Goal: Book appointment/travel/reservation

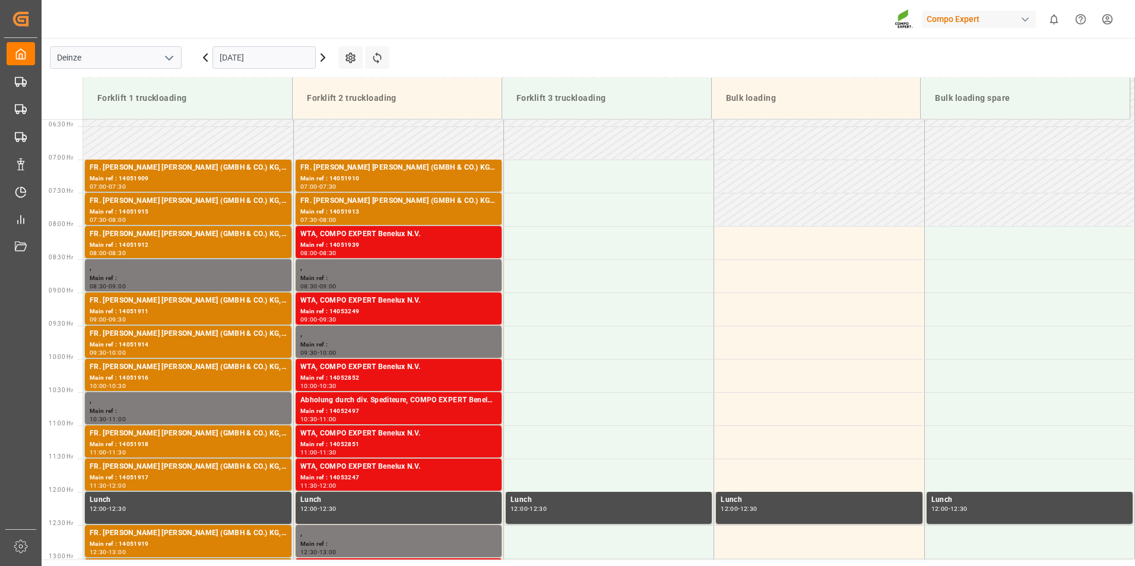
scroll to position [443, 0]
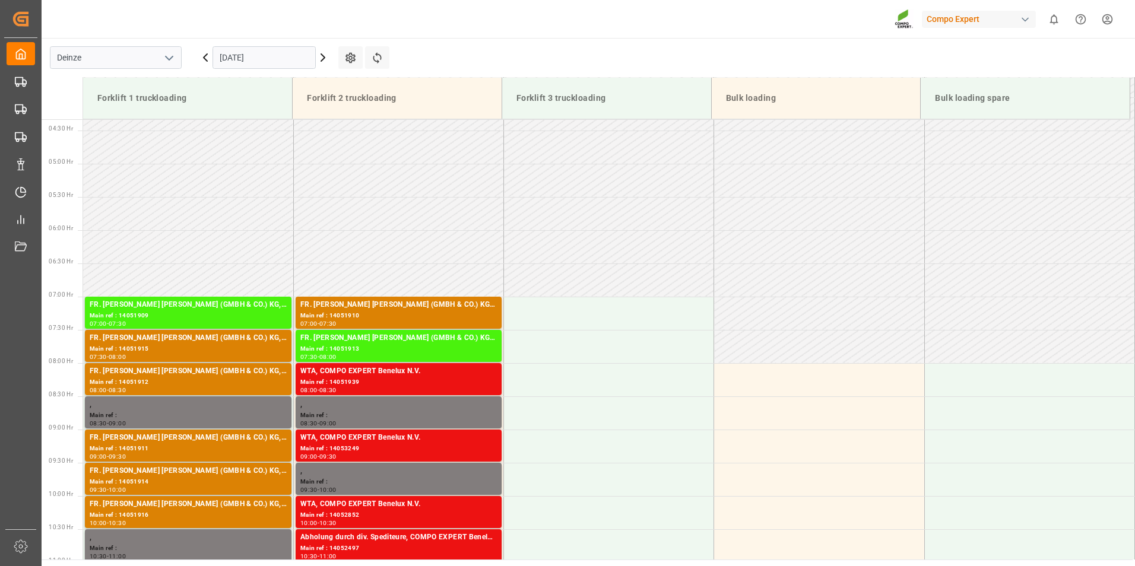
scroll to position [458, 0]
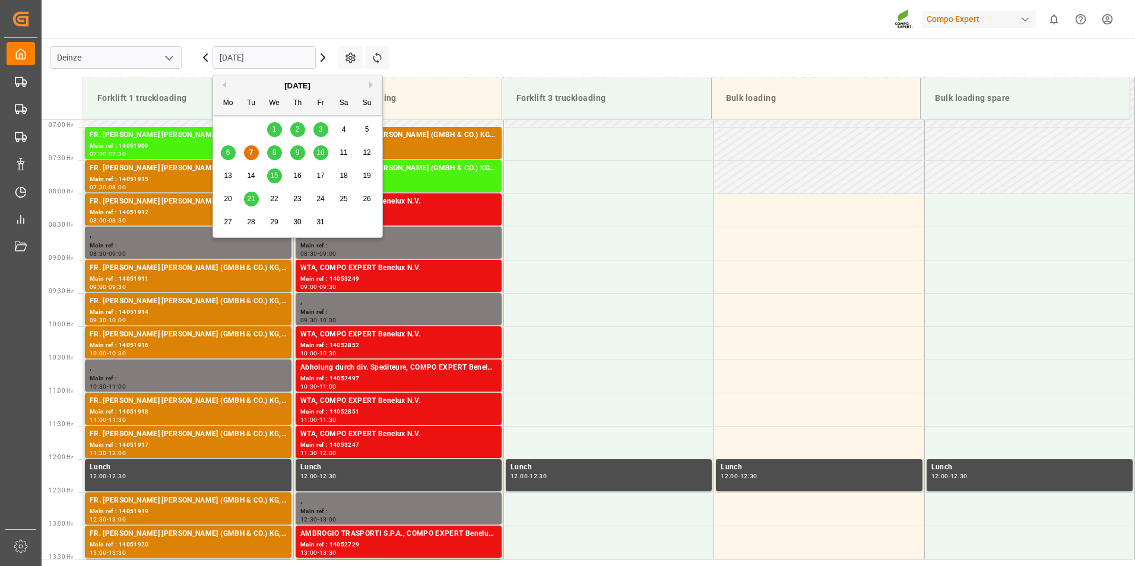
click at [273, 56] on input "[DATE]" at bounding box center [263, 57] width 103 height 23
click at [272, 156] on span "8" at bounding box center [274, 152] width 4 height 8
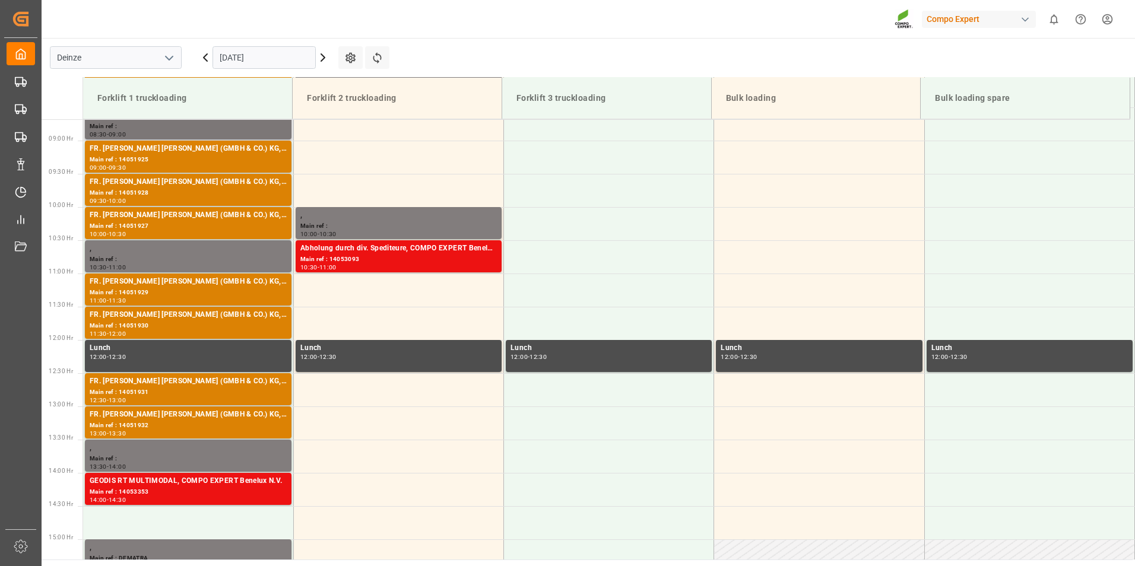
scroll to position [576, 0]
click at [288, 55] on input "[DATE]" at bounding box center [263, 57] width 103 height 23
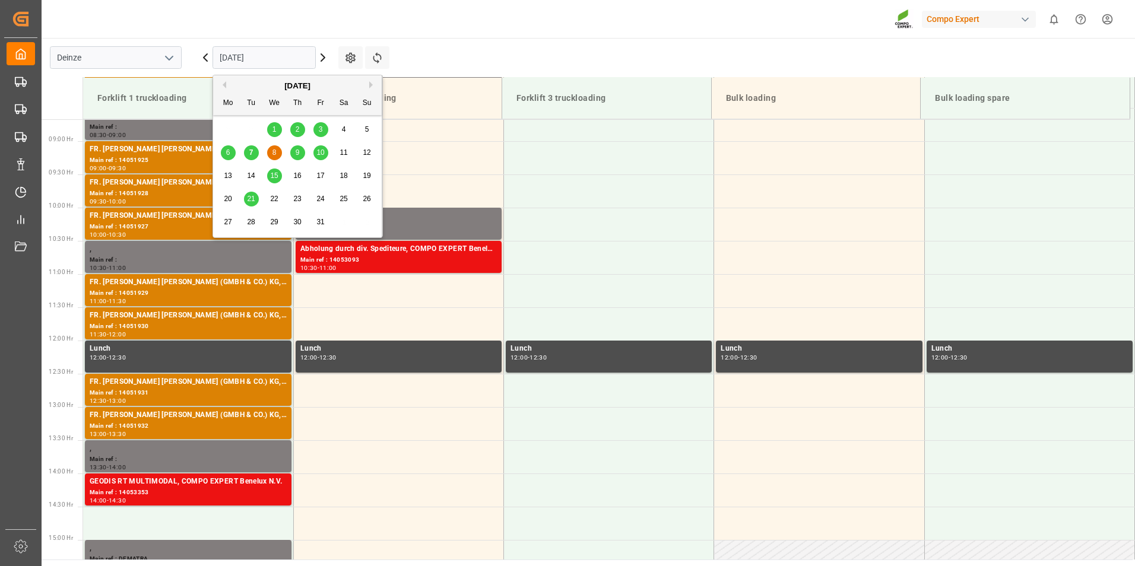
click at [297, 155] on span "9" at bounding box center [298, 152] width 4 height 8
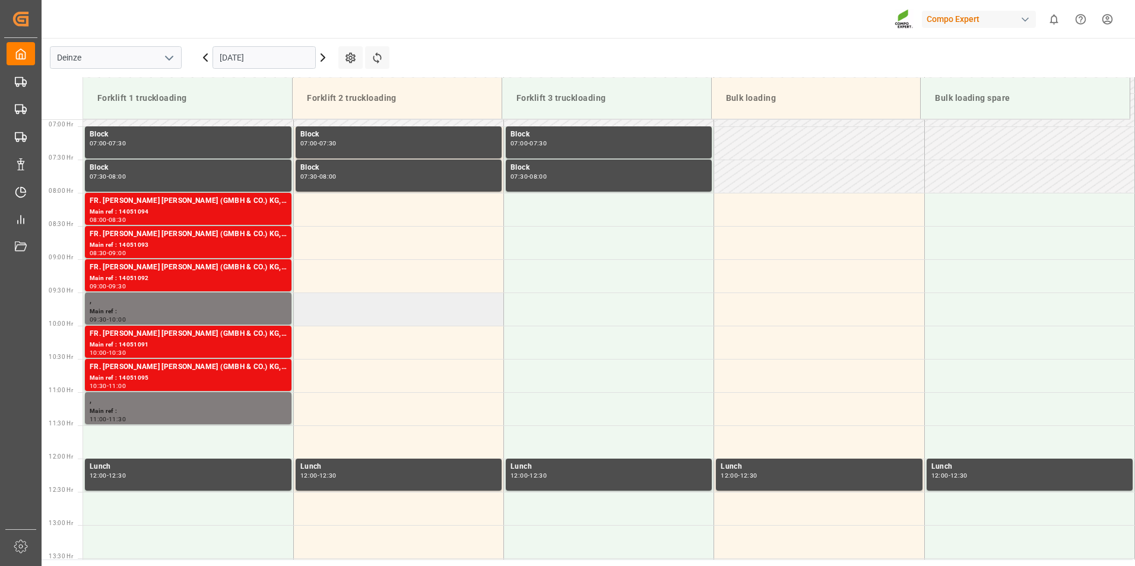
scroll to position [458, 0]
click at [290, 63] on input "09.10.2025" at bounding box center [263, 57] width 103 height 23
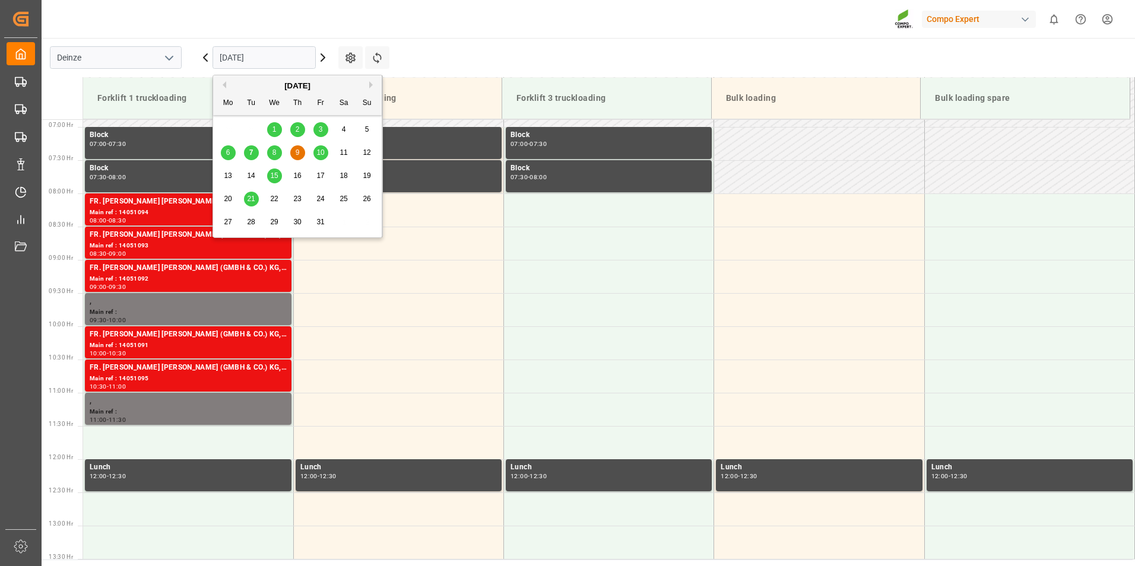
click at [250, 152] on span "7" at bounding box center [251, 152] width 4 height 8
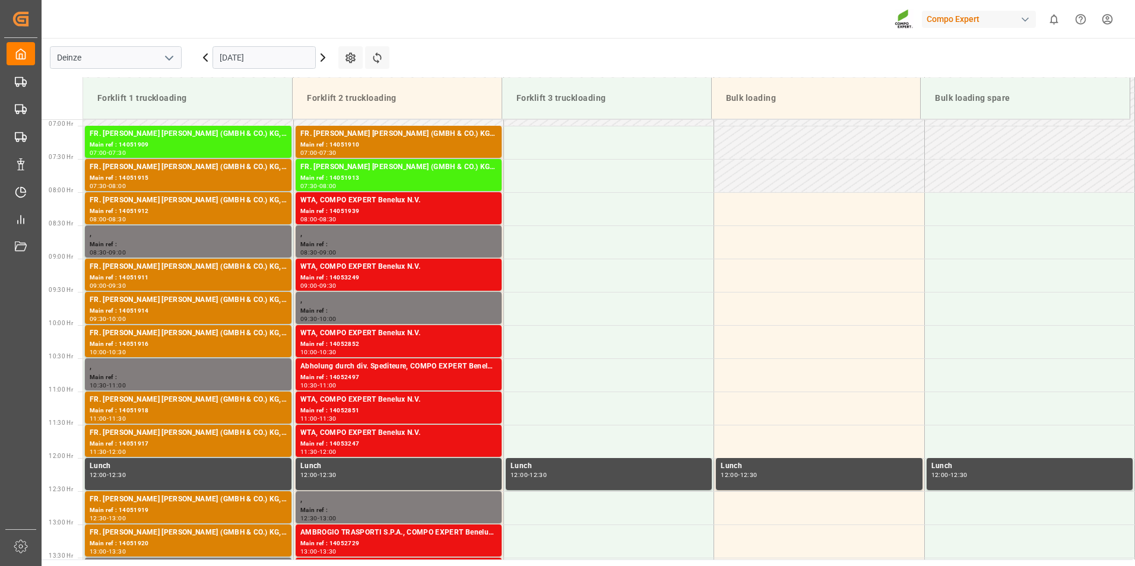
scroll to position [455, 0]
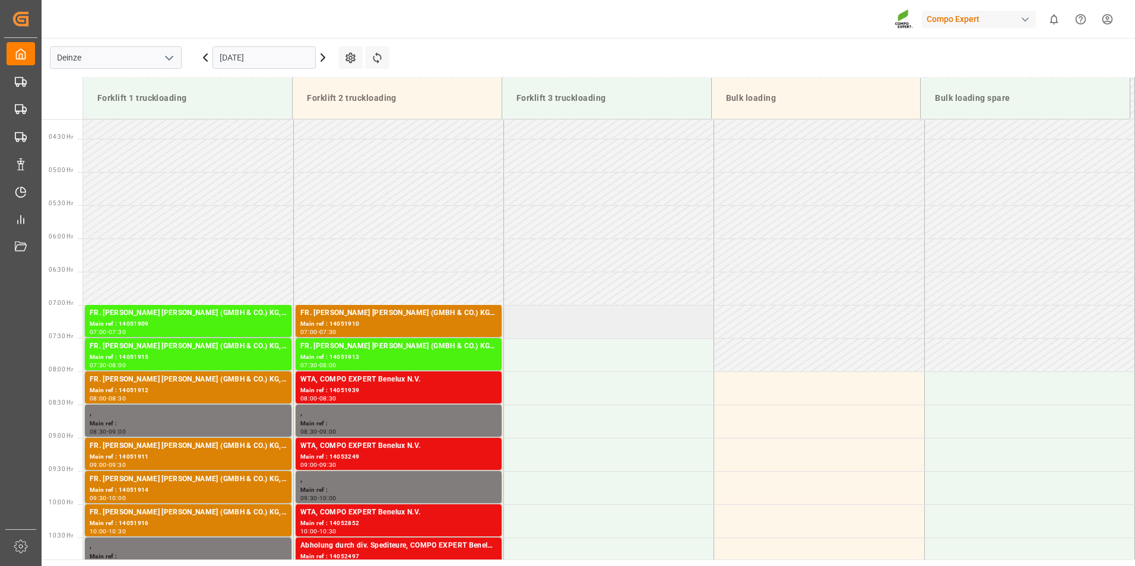
scroll to position [398, 0]
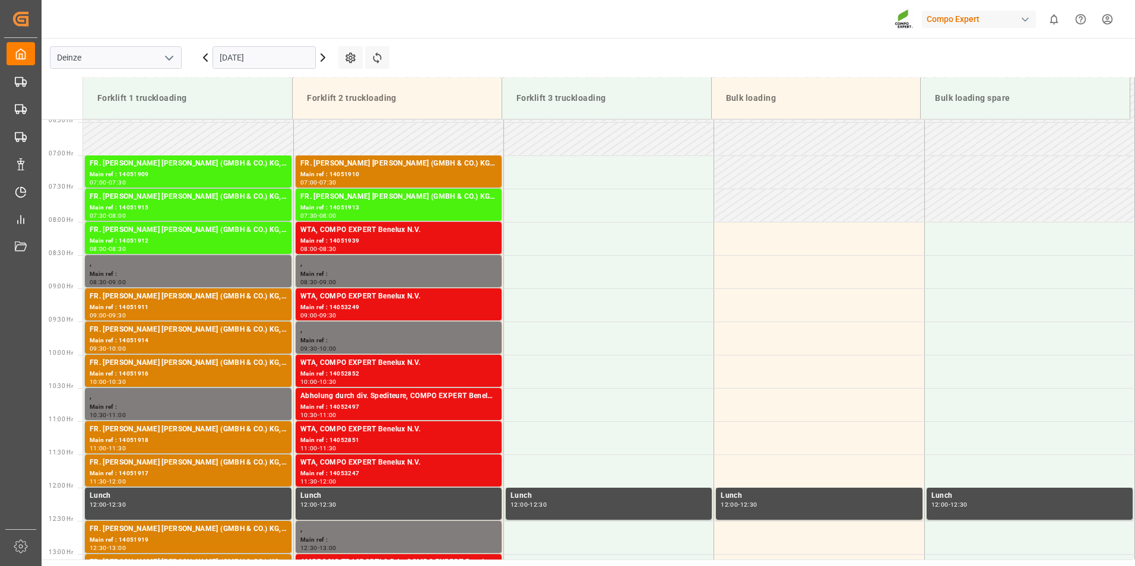
scroll to position [459, 0]
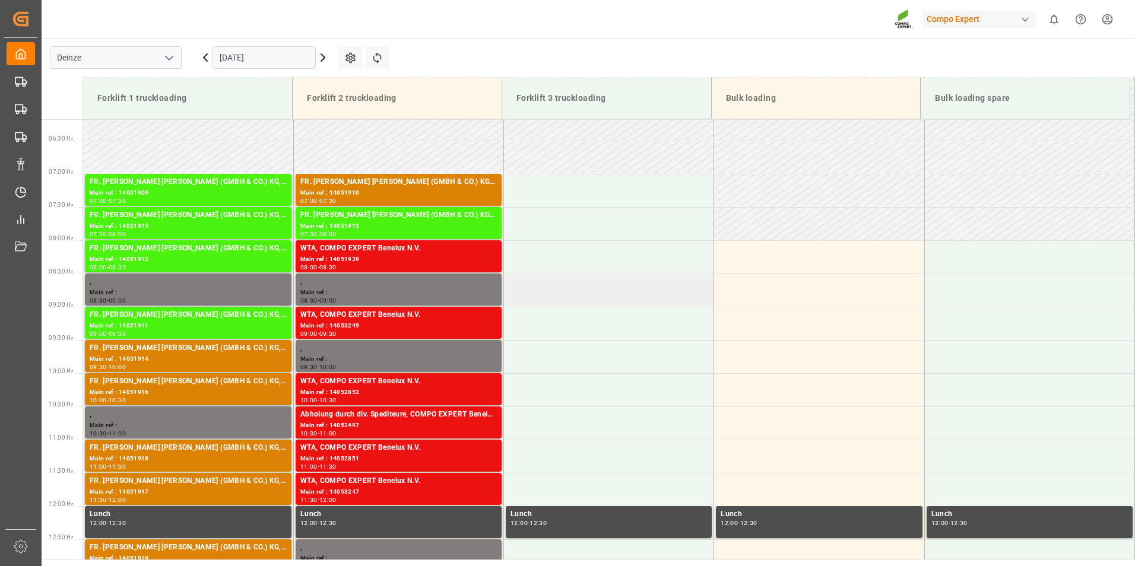
scroll to position [405, 0]
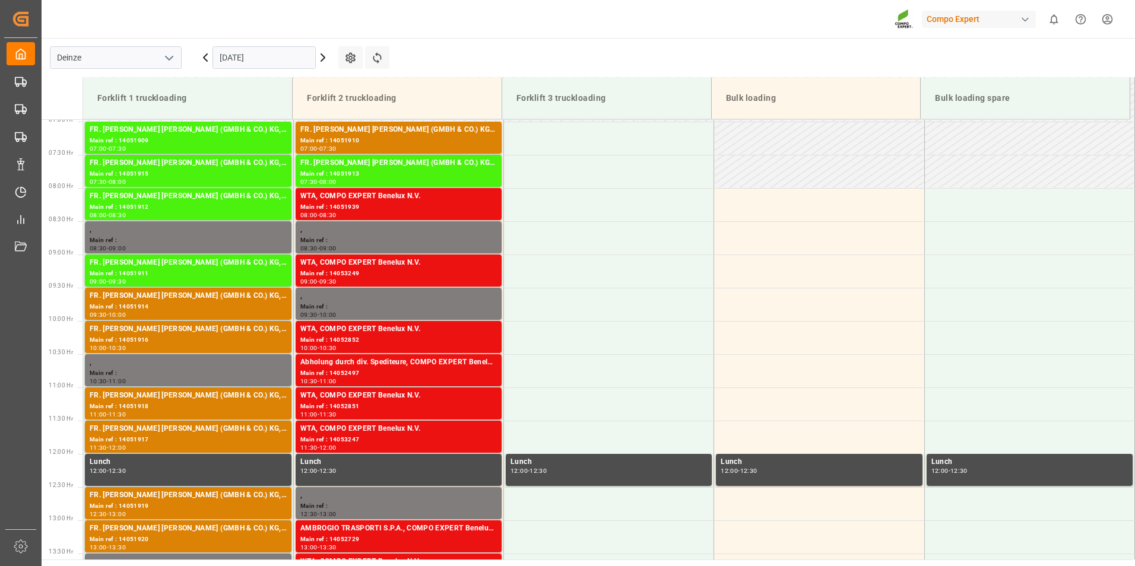
scroll to position [465, 0]
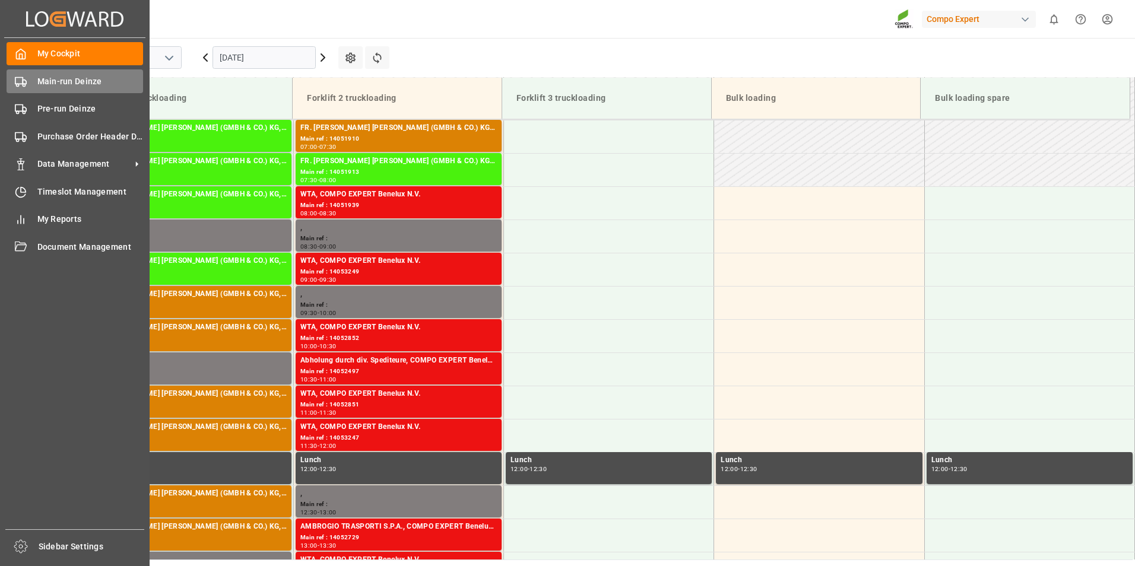
click at [17, 81] on icon at bounding box center [21, 82] width 12 height 12
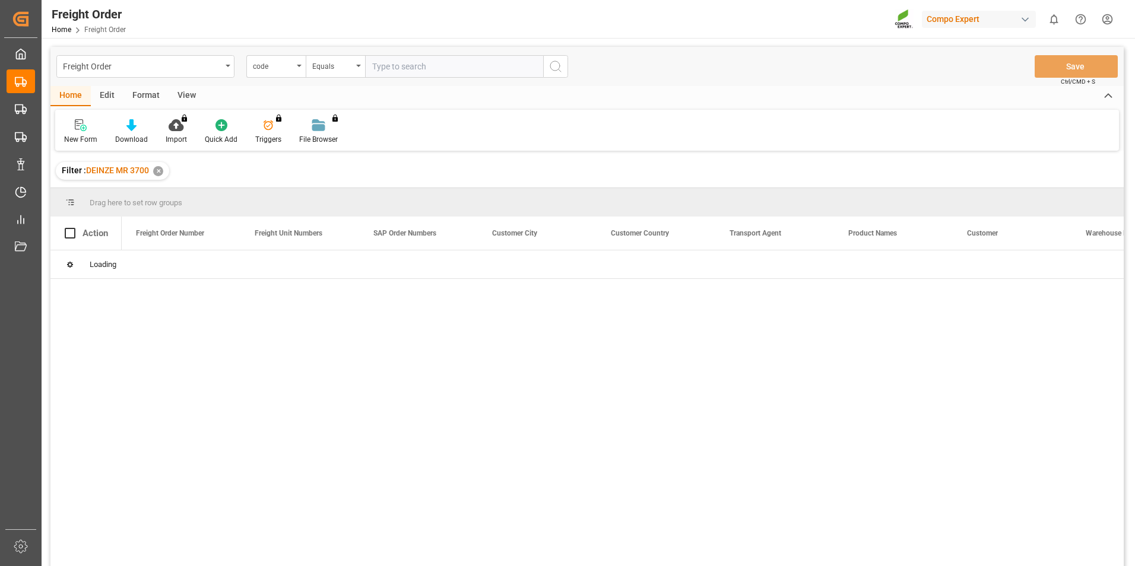
click at [298, 66] on icon "open menu" at bounding box center [299, 66] width 5 height 2
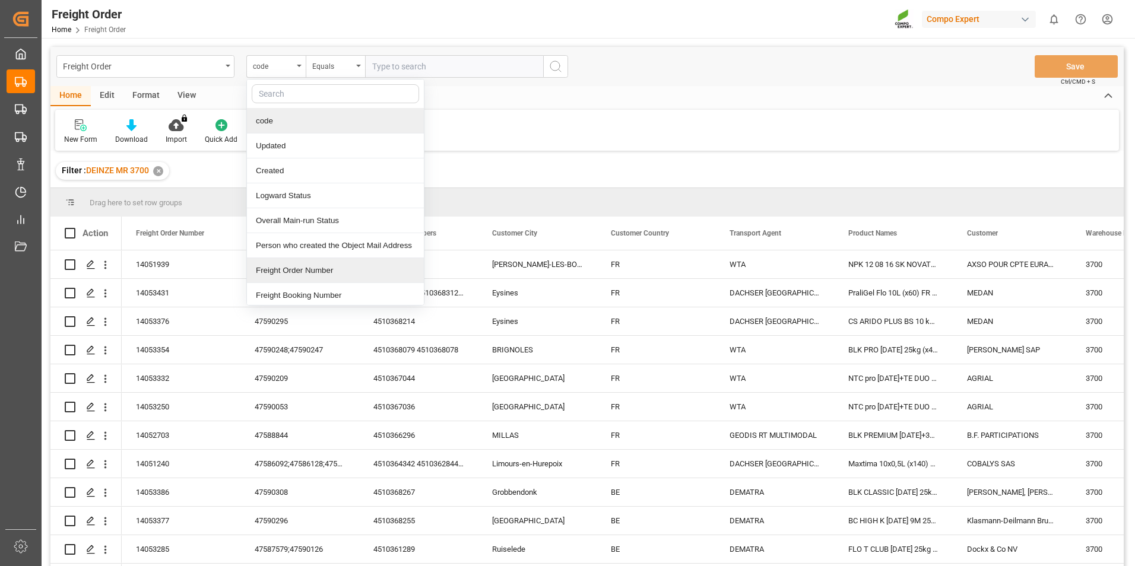
click at [285, 271] on div "Freight Order Number" at bounding box center [335, 270] width 177 height 25
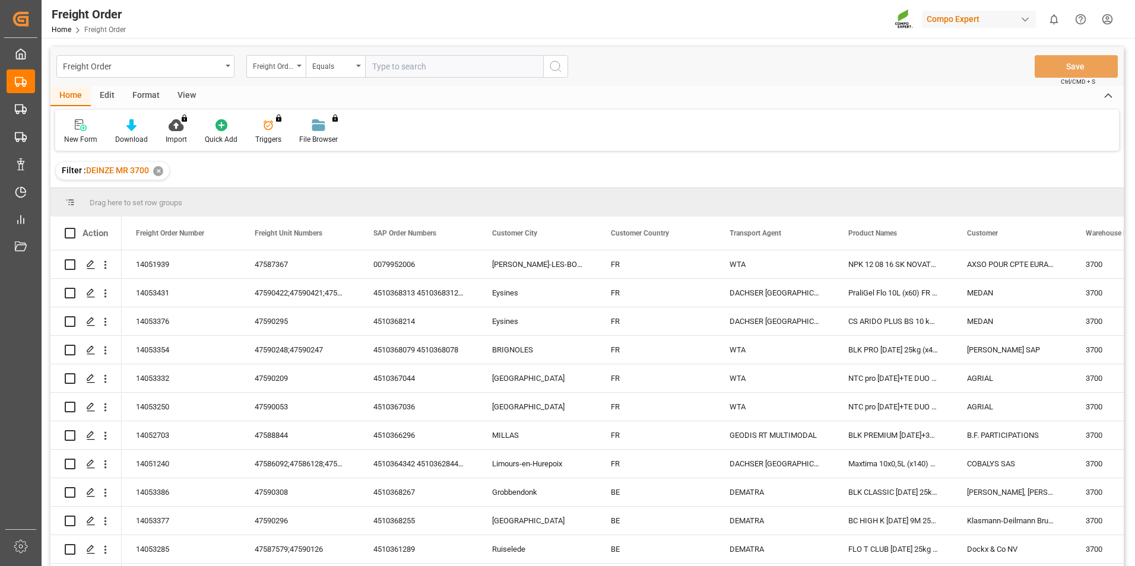
click at [384, 72] on input "text" at bounding box center [454, 66] width 178 height 23
type input "14053418"
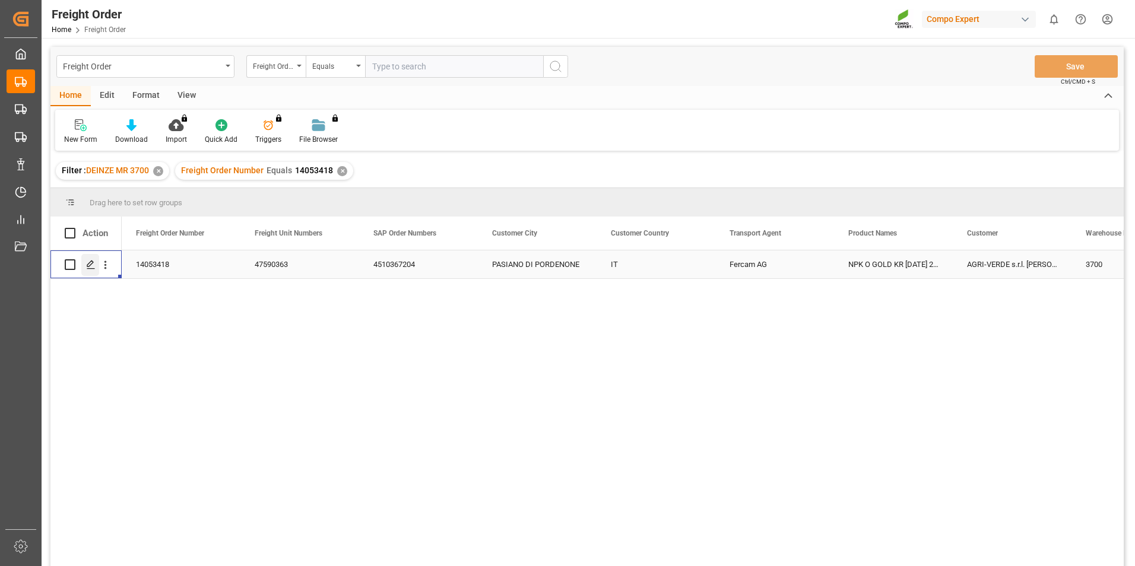
click at [90, 261] on icon "Press SPACE to select this row." at bounding box center [90, 264] width 9 height 9
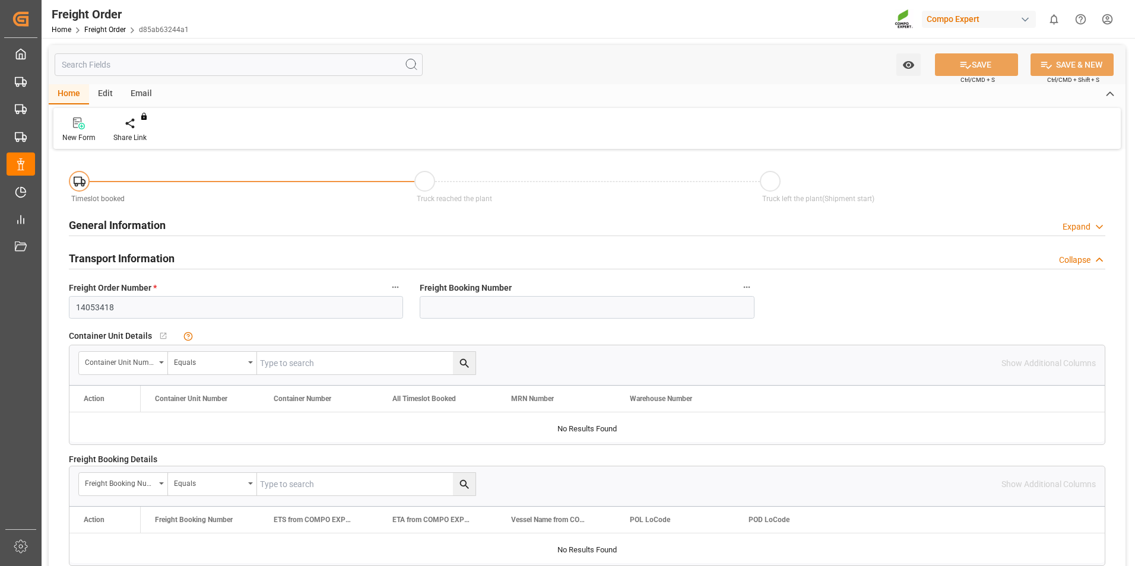
type input "29.09.2025 00:00"
type input "[DATE] 16:51"
click at [133, 128] on div at bounding box center [138, 123] width 50 height 12
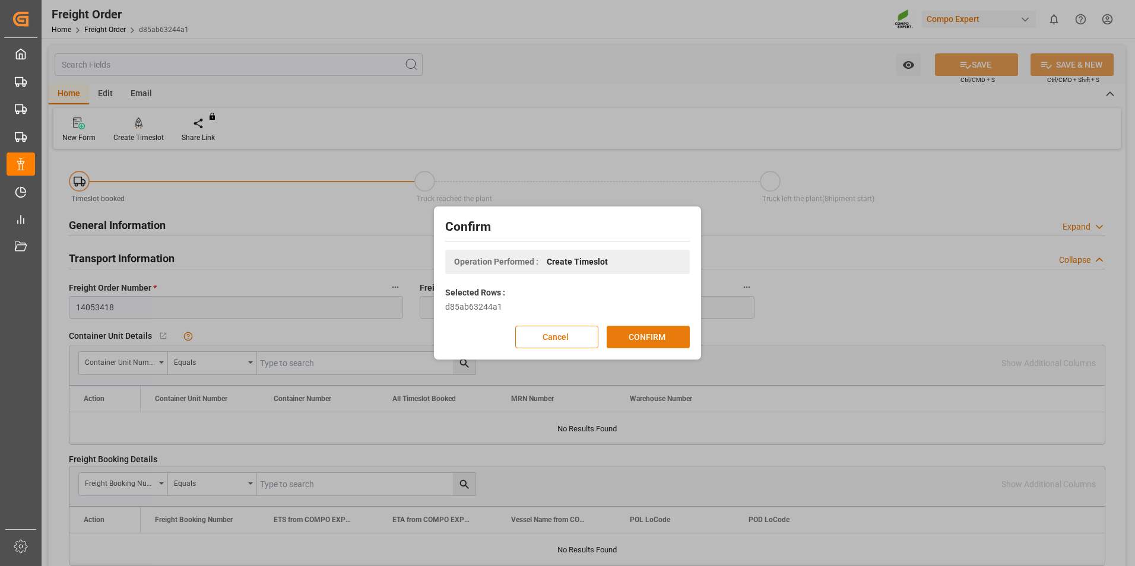
click at [645, 339] on button "CONFIRM" at bounding box center [648, 337] width 83 height 23
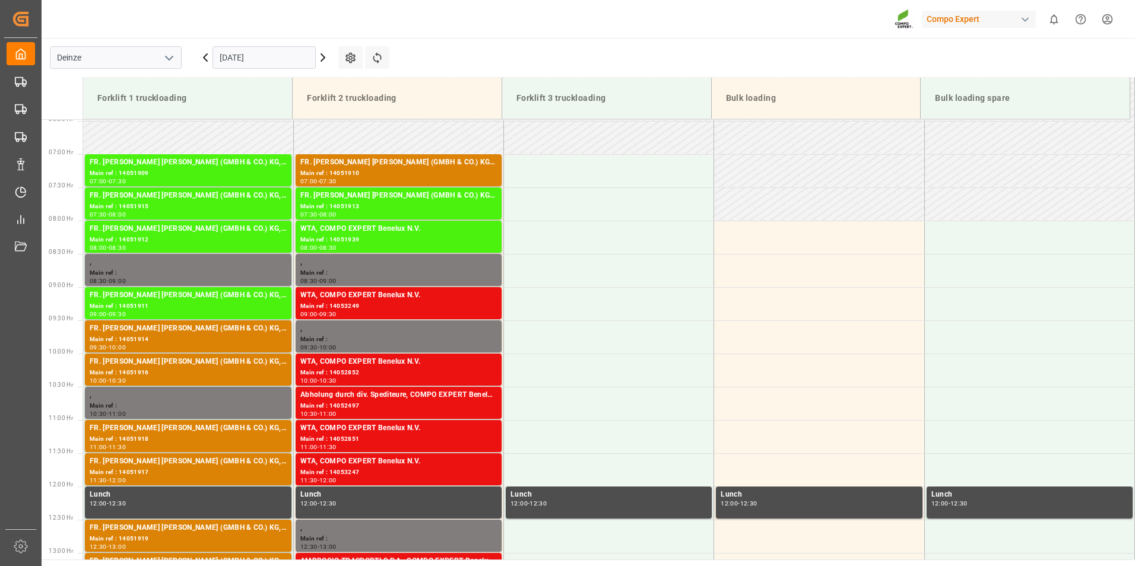
scroll to position [524, 0]
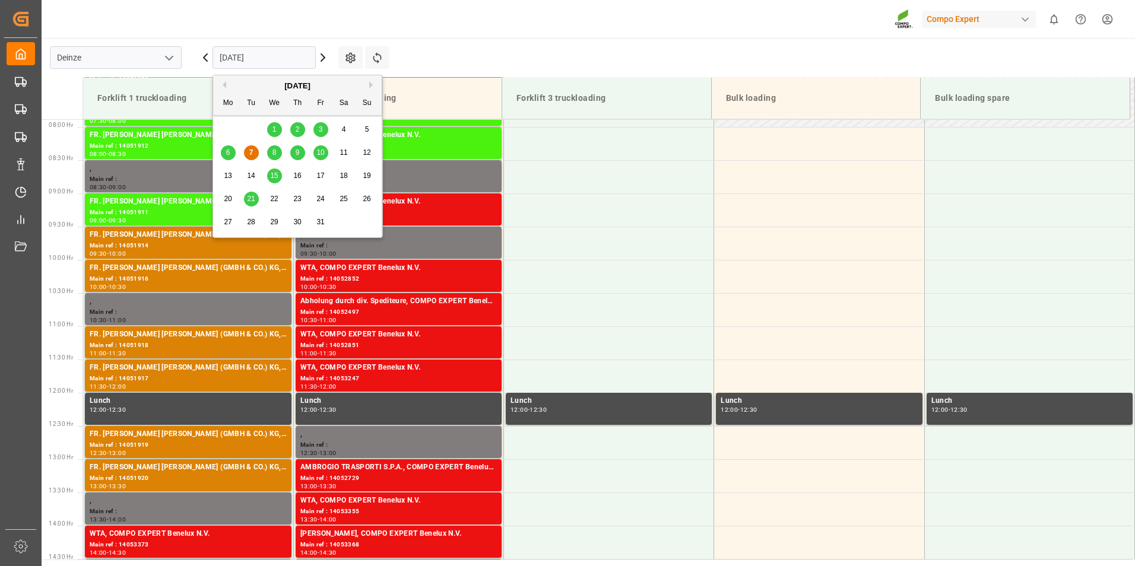
click at [283, 58] on input "[DATE]" at bounding box center [263, 57] width 103 height 23
click at [274, 153] on span "8" at bounding box center [274, 152] width 4 height 8
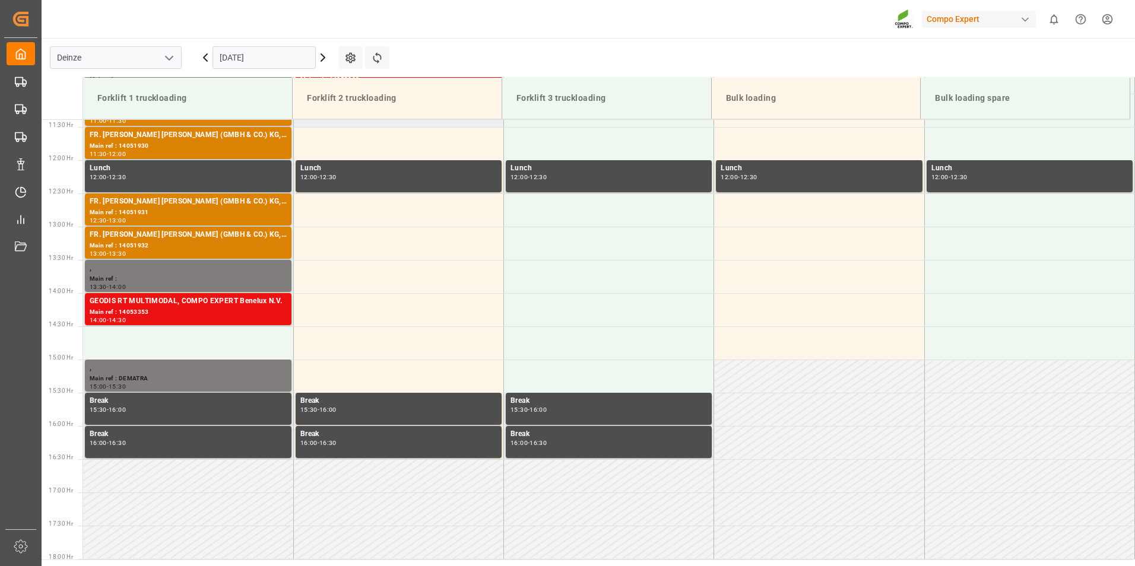
scroll to position [761, 0]
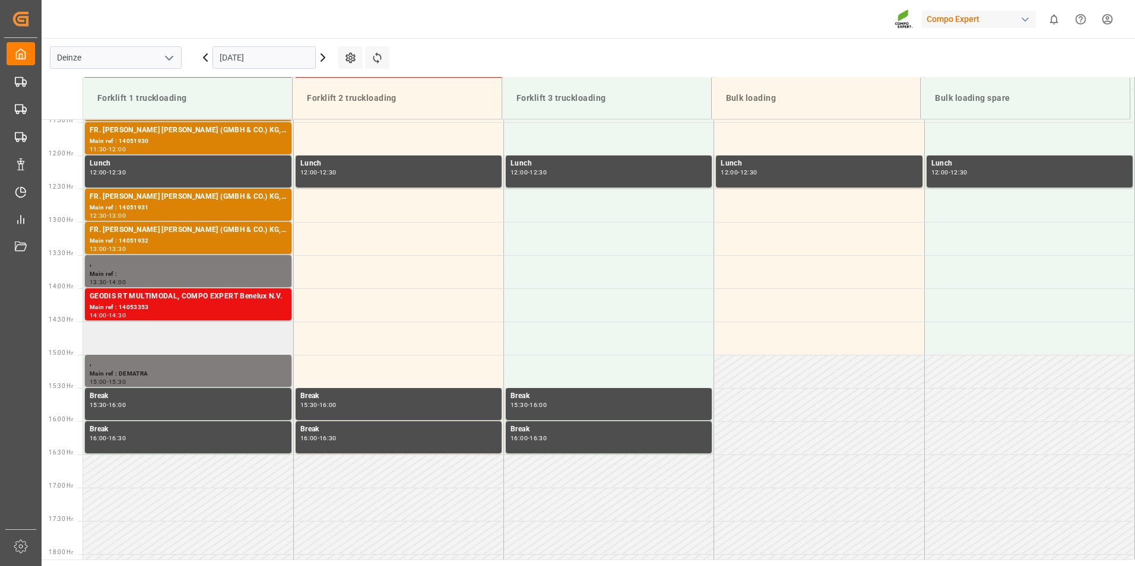
click at [105, 337] on td at bounding box center [188, 338] width 210 height 33
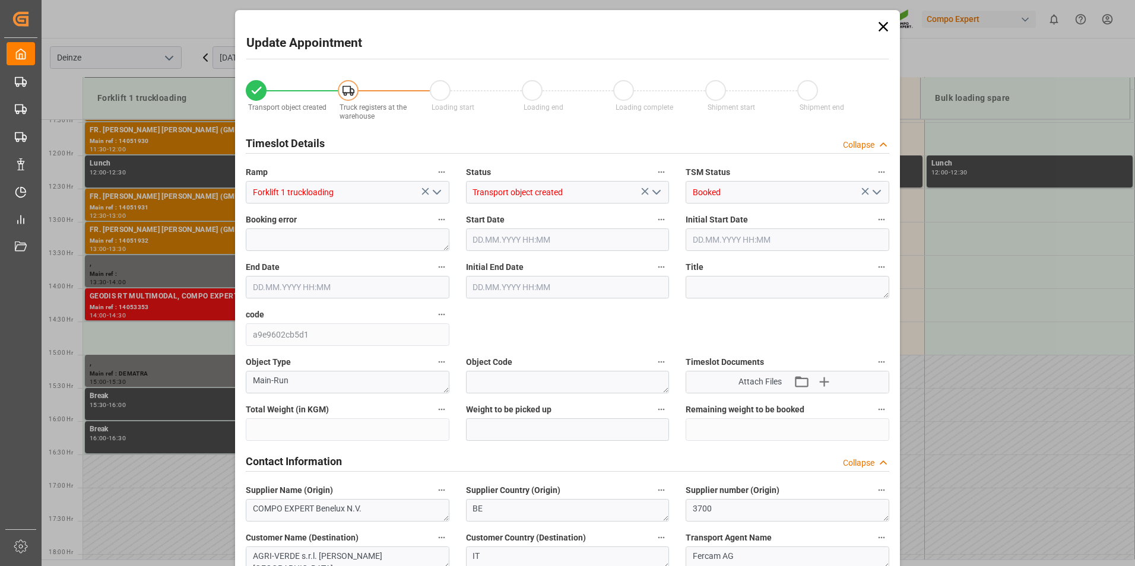
type input "27272"
type input "0"
type input "24"
type input "[DATE] 14:30"
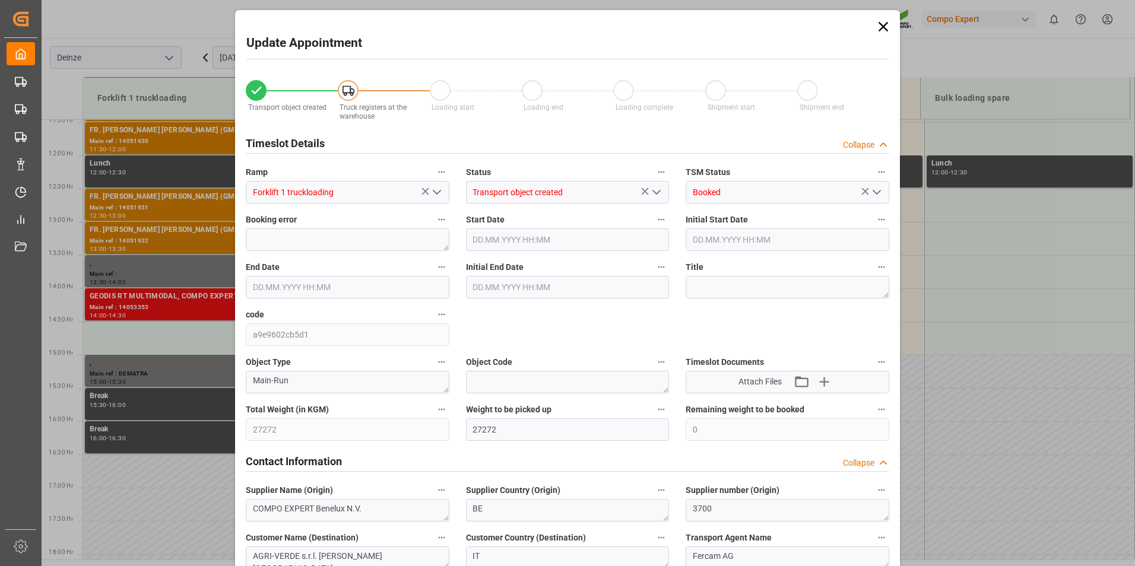
type input "[DATE] 15:00"
type input "[DATE] 16:51"
type input "[DATE] 07:25"
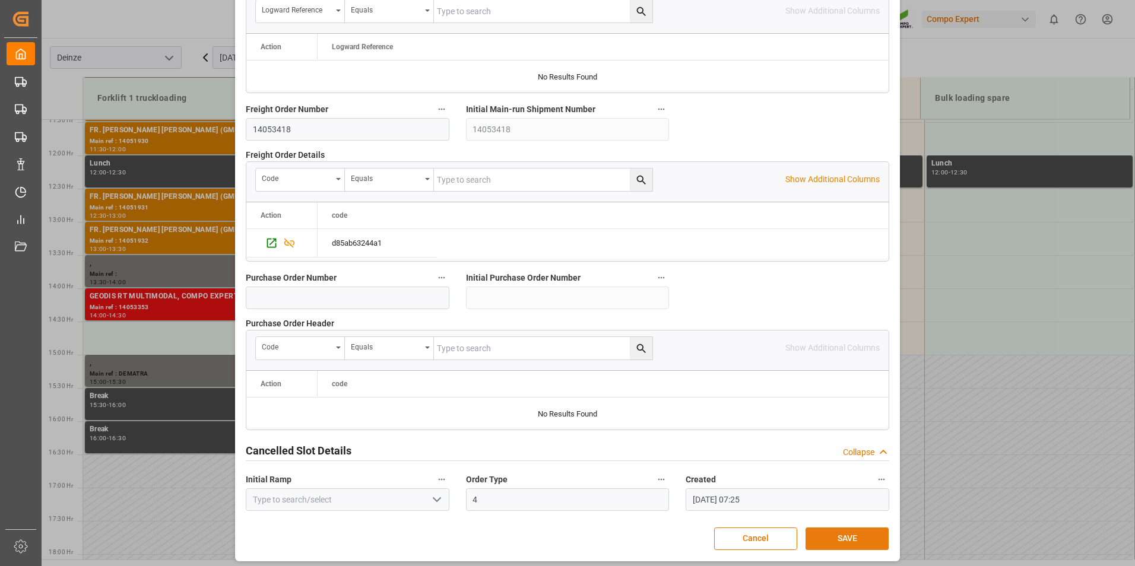
scroll to position [1081, 0]
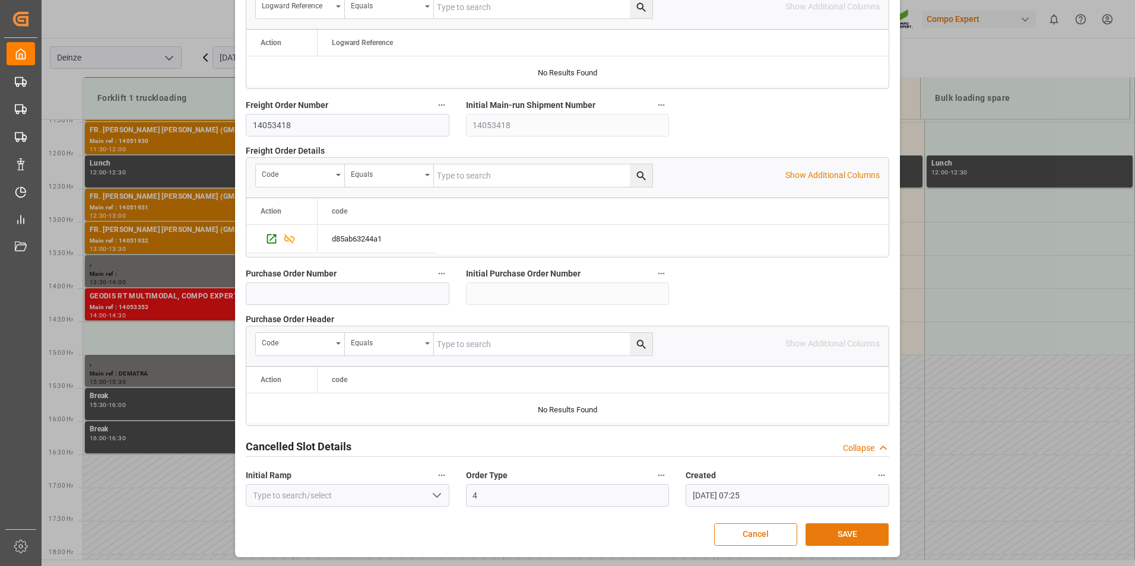
click at [829, 538] on button "SAVE" at bounding box center [846, 534] width 83 height 23
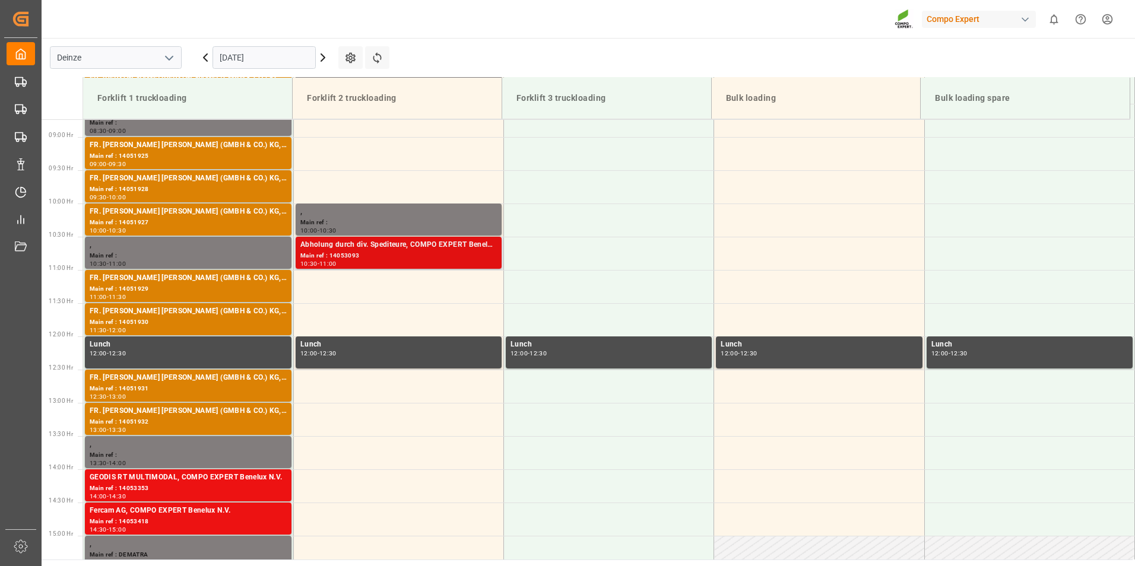
scroll to position [560, 0]
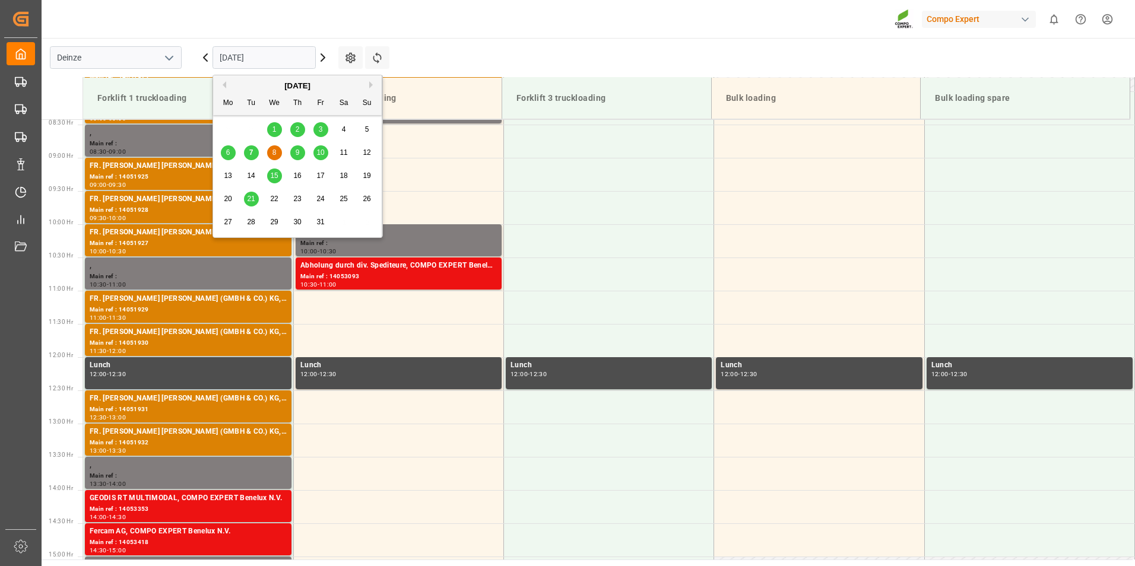
click at [270, 59] on input "[DATE]" at bounding box center [263, 57] width 103 height 23
click at [252, 150] on span "7" at bounding box center [251, 152] width 4 height 8
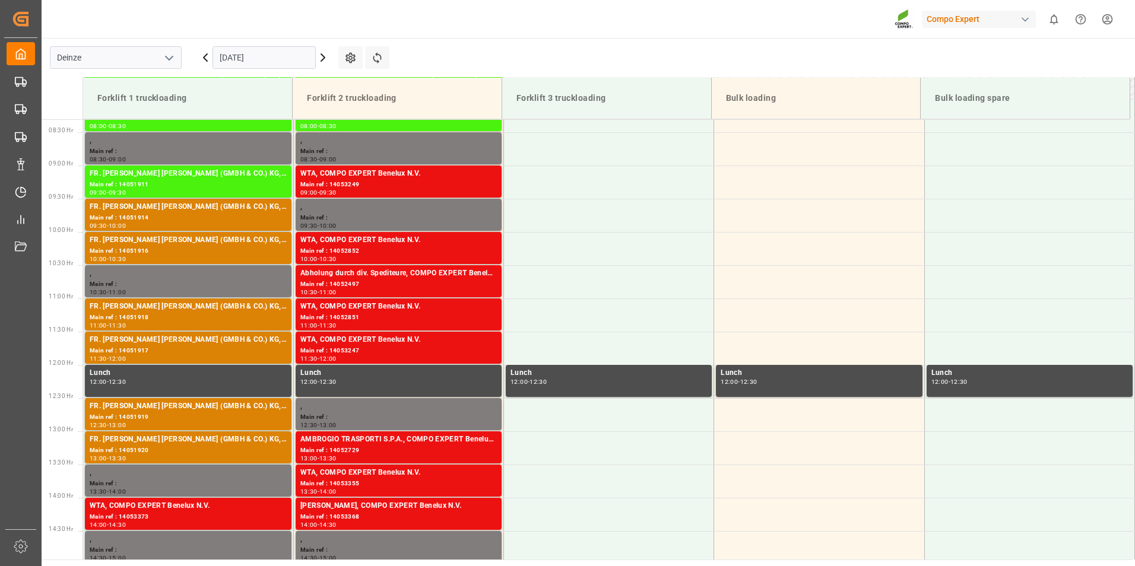
scroll to position [544, 0]
